Goal: Task Accomplishment & Management: Manage account settings

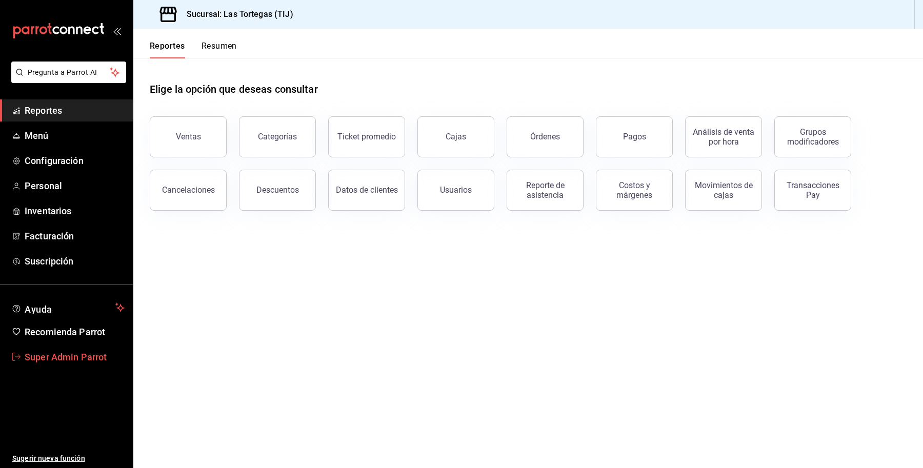
click at [60, 357] on span "Super Admin Parrot" at bounding box center [75, 357] width 100 height 14
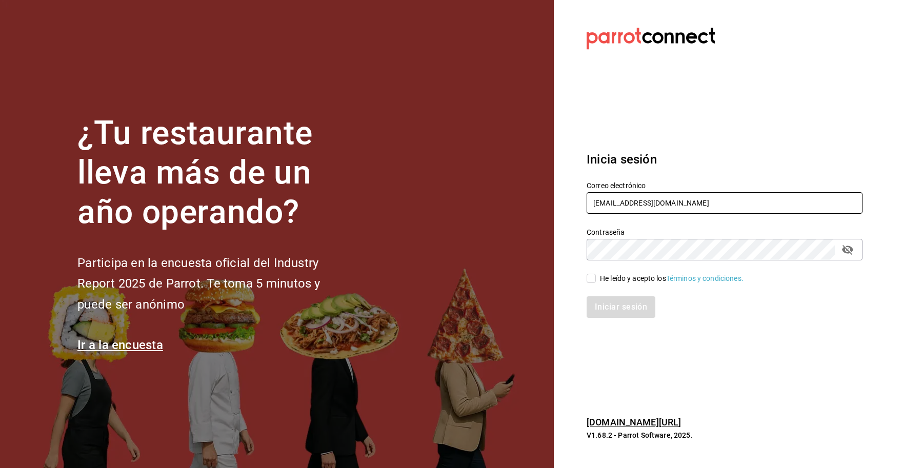
drag, startPoint x: 690, startPoint y: 198, endPoint x: 465, endPoint y: 218, distance: 226.0
click at [465, 218] on div "¿Tu restaurante lleva más de un año operando? Participa en la encuesta oficial …" at bounding box center [461, 234] width 923 height 468
paste input "[PHONE_NUMBER]"
drag, startPoint x: 669, startPoint y: 200, endPoint x: 519, endPoint y: 215, distance: 151.6
click at [519, 215] on div "¿Tu restaurante lleva más de un año operando? Participa en la encuesta oficial …" at bounding box center [461, 234] width 923 height 468
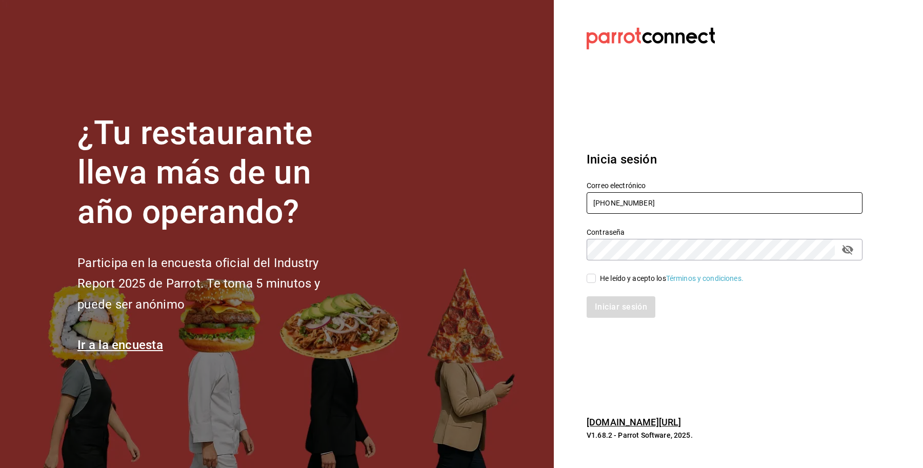
paste input "[EMAIL_ADDRESS][DOMAIN_NAME]"
type input "[EMAIL_ADDRESS][DOMAIN_NAME]"
click at [636, 280] on div "He leído y acepto los Términos y condiciones." at bounding box center [672, 278] width 144 height 11
click at [596, 280] on input "He leído y acepto los Términos y condiciones." at bounding box center [591, 278] width 9 height 9
checkbox input "true"
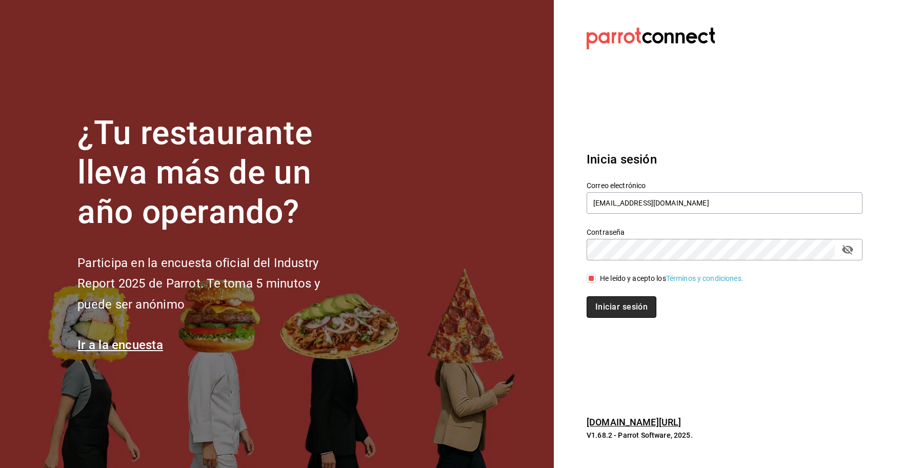
click at [616, 309] on button "Iniciar sesión" at bounding box center [622, 307] width 70 height 22
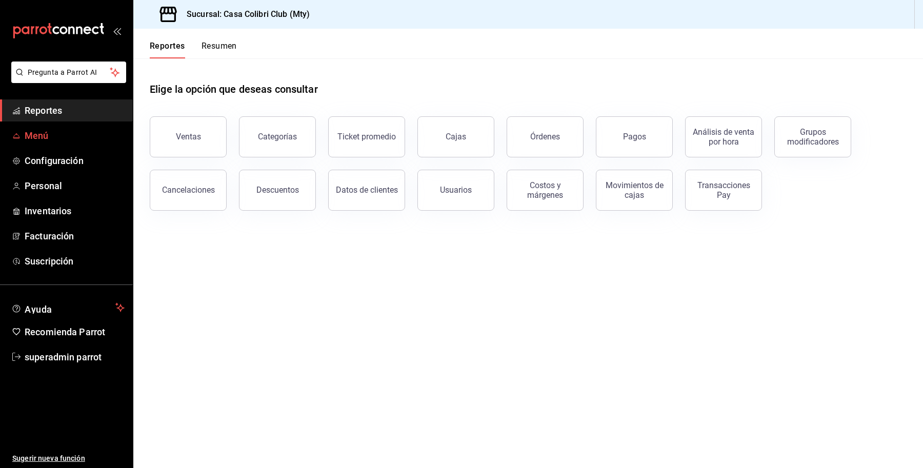
click at [42, 140] on span "Menú" at bounding box center [75, 136] width 100 height 14
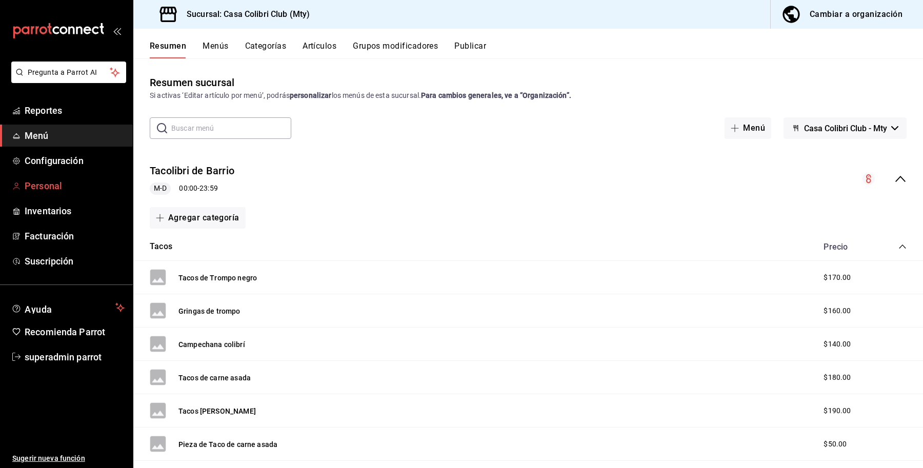
click at [44, 183] on span "Personal" at bounding box center [75, 186] width 100 height 14
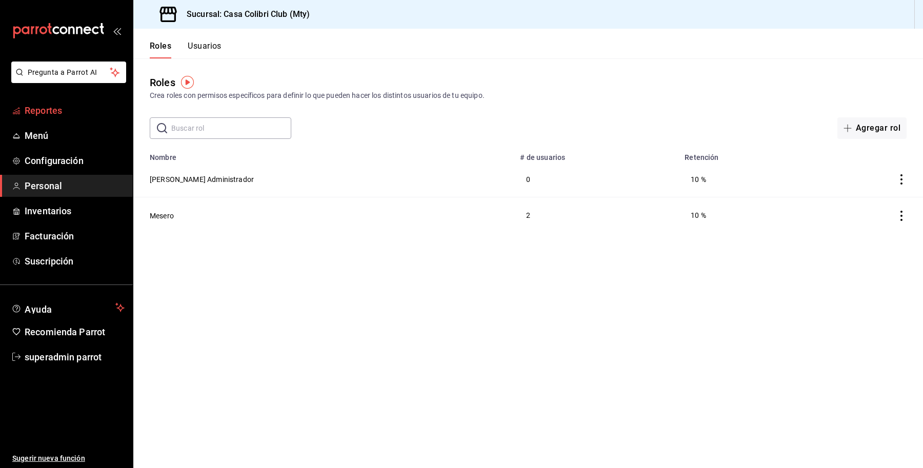
click at [50, 108] on span "Reportes" at bounding box center [75, 111] width 100 height 14
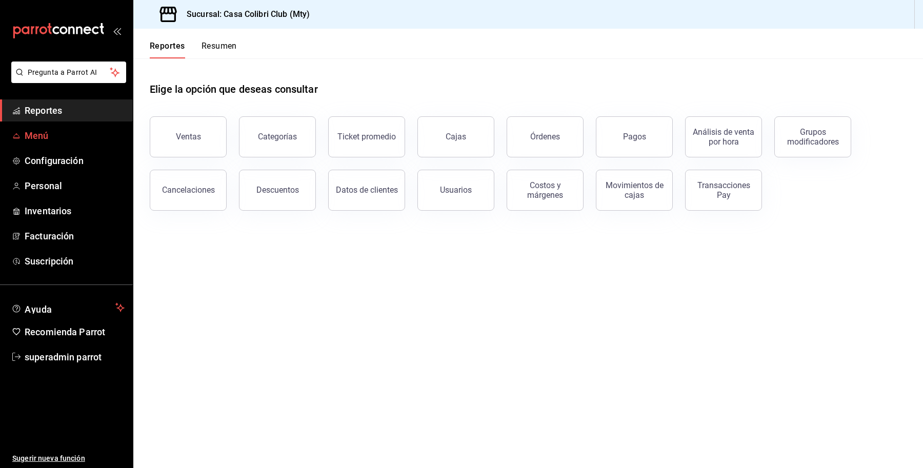
click at [47, 126] on link "Menú" at bounding box center [66, 136] width 133 height 22
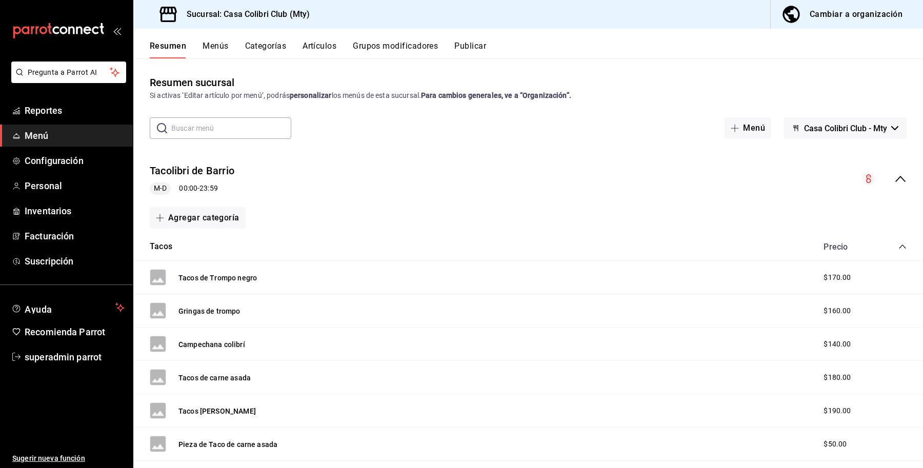
click at [894, 178] on icon "collapse-menu-row" at bounding box center [900, 179] width 12 height 12
